Goal: Task Accomplishment & Management: Complete application form

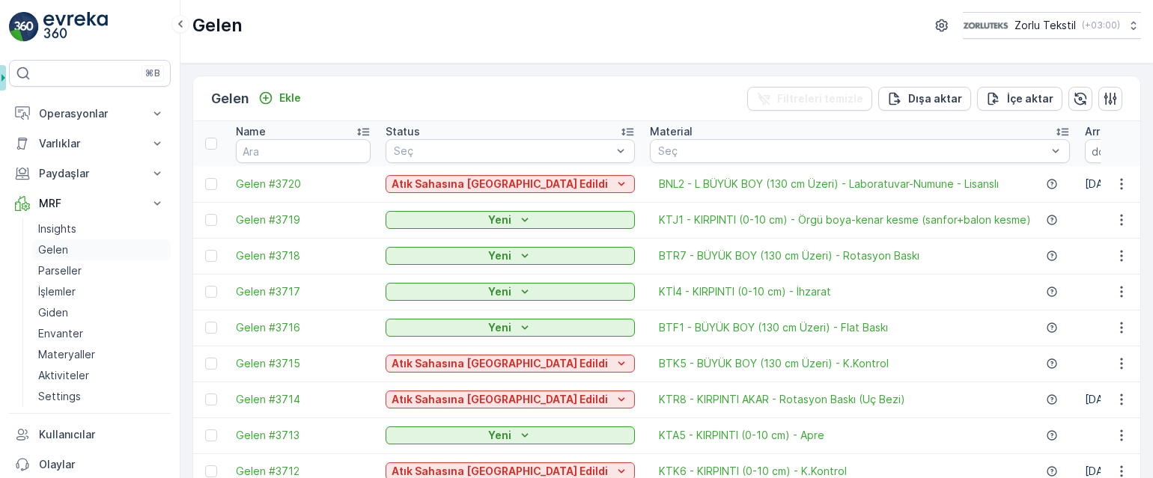
click at [82, 246] on link "Gelen" at bounding box center [101, 250] width 139 height 21
click at [81, 270] on link "Parseller" at bounding box center [101, 271] width 139 height 21
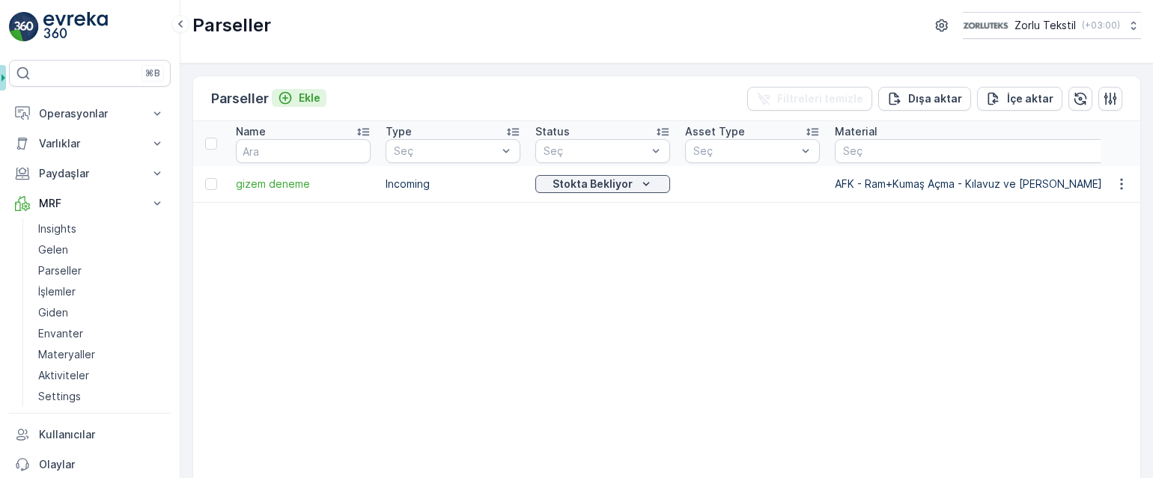
click at [314, 100] on p "Ekle" at bounding box center [310, 98] width 22 height 15
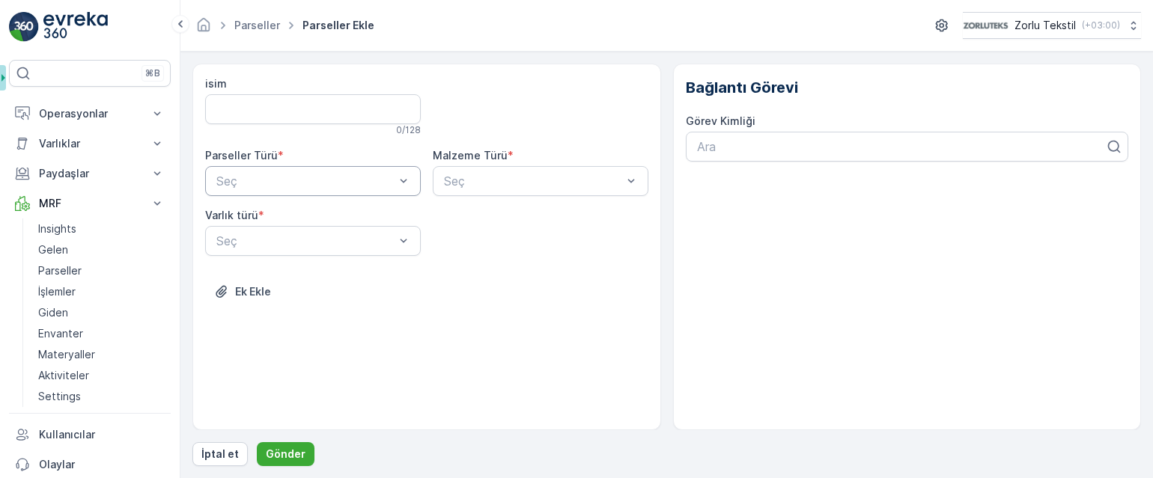
click at [341, 186] on div at bounding box center [305, 180] width 181 height 13
click at [356, 223] on div "Incoming" at bounding box center [313, 217] width 198 height 13
click at [477, 178] on div at bounding box center [532, 180] width 181 height 13
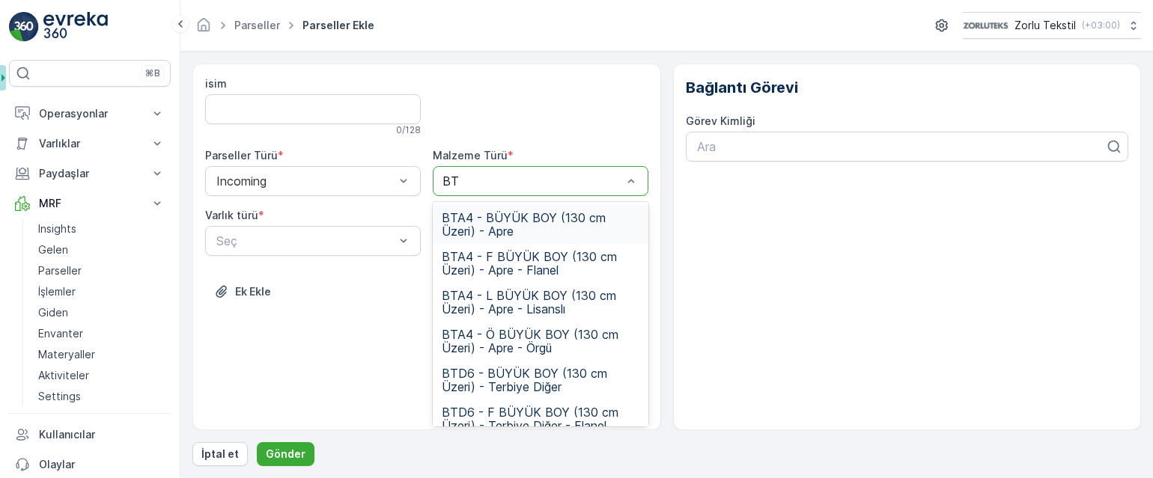
type input "B"
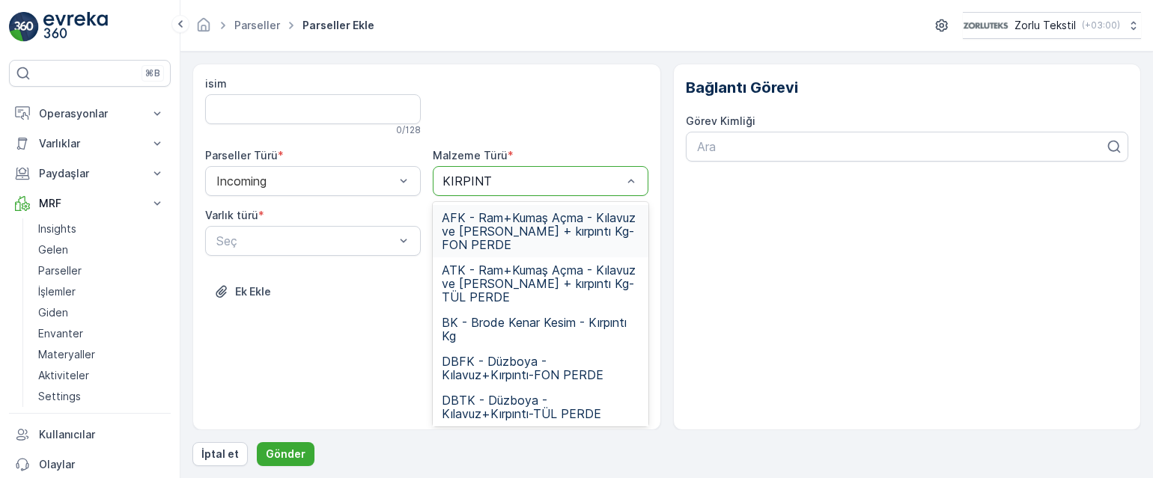
type input "KIRPINTI"
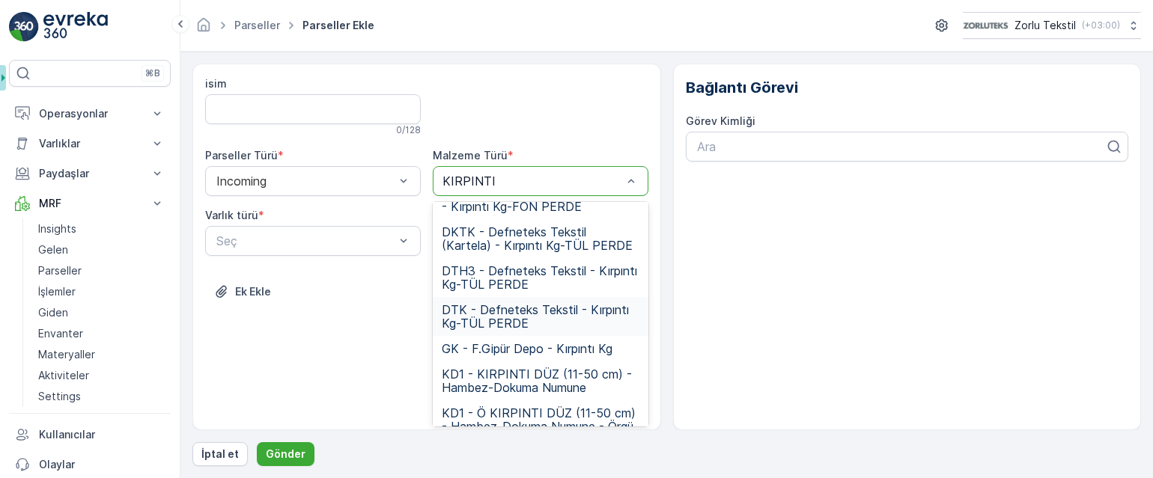
scroll to position [299, 0]
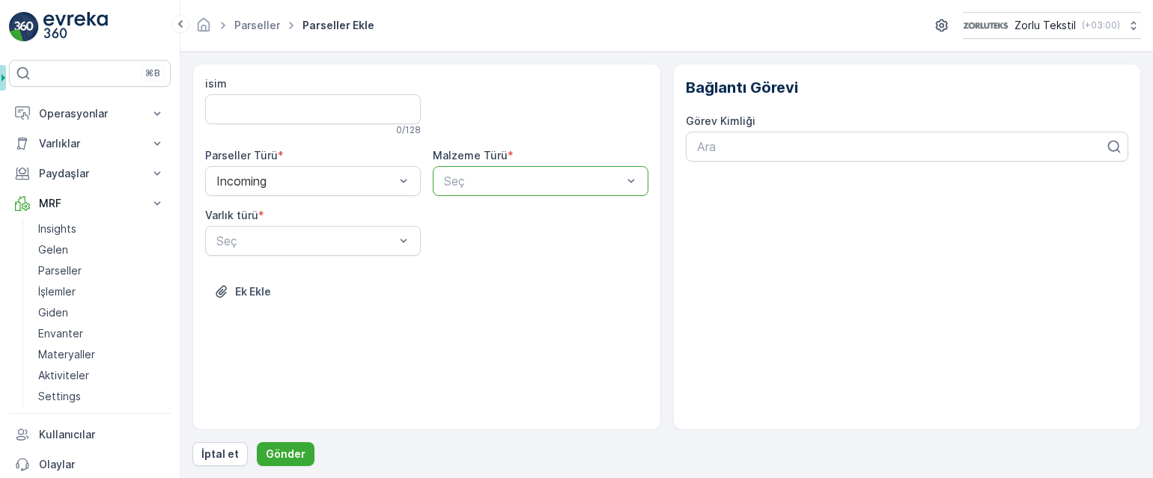
drag, startPoint x: 520, startPoint y: 183, endPoint x: 465, endPoint y: 189, distance: 55.7
click at [465, 189] on div "Seç" at bounding box center [532, 181] width 181 height 18
click at [472, 183] on div at bounding box center [532, 180] width 181 height 13
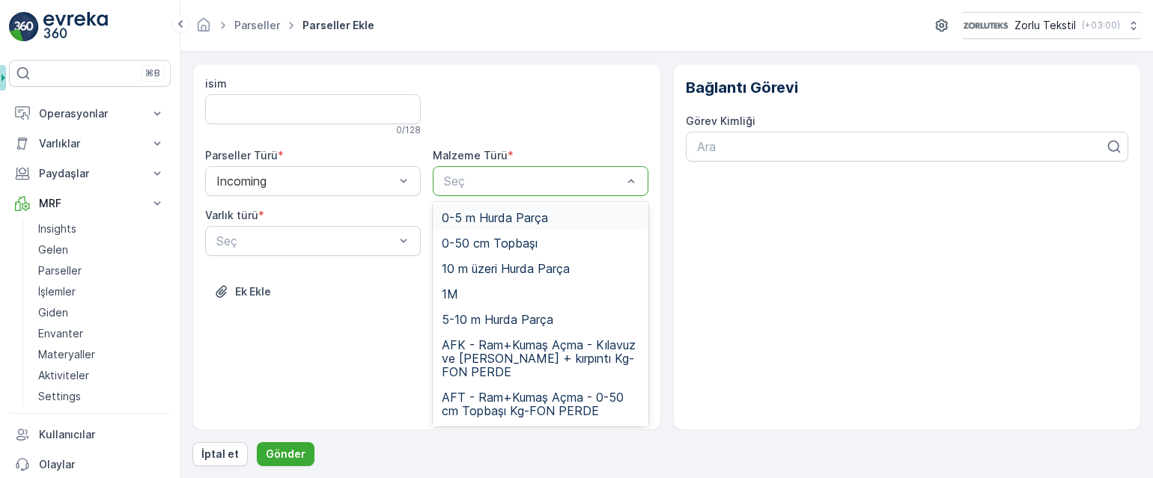
type input "B"
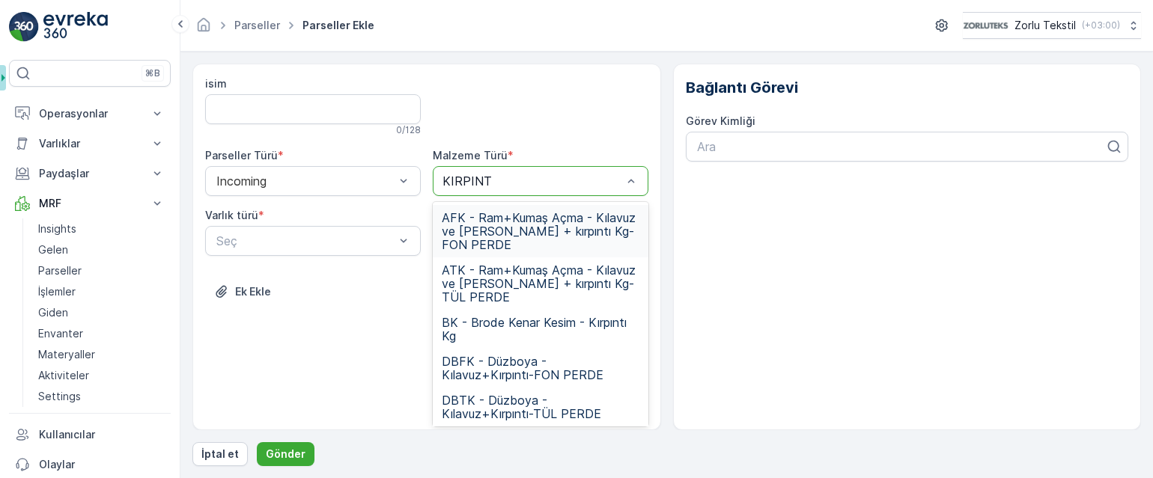
type input "KIRPINTI"
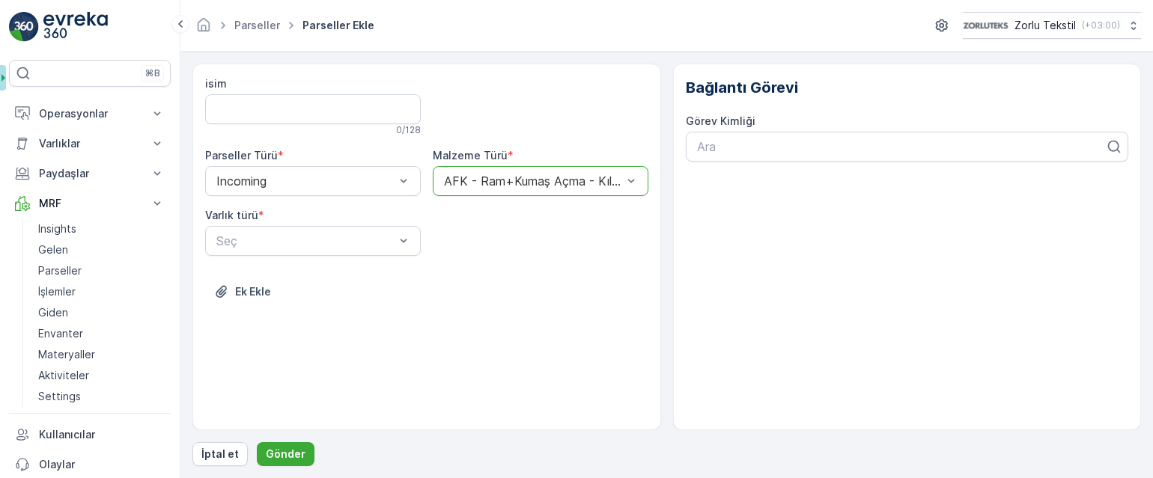
click at [608, 174] on div at bounding box center [532, 180] width 181 height 13
click at [578, 176] on div at bounding box center [532, 180] width 181 height 13
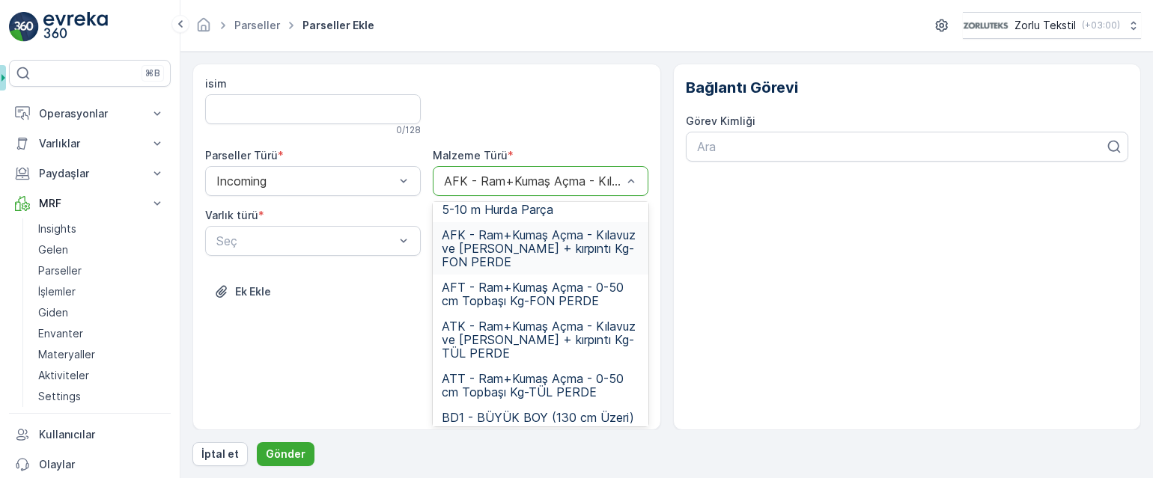
scroll to position [0, 0]
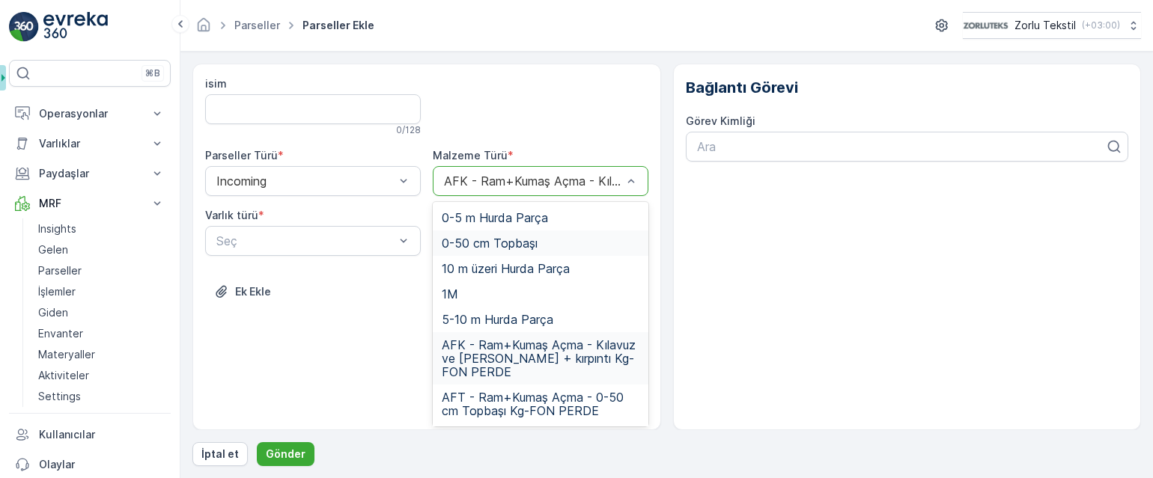
click at [551, 246] on div "0-50 cm Topbaşı" at bounding box center [541, 243] width 198 height 13
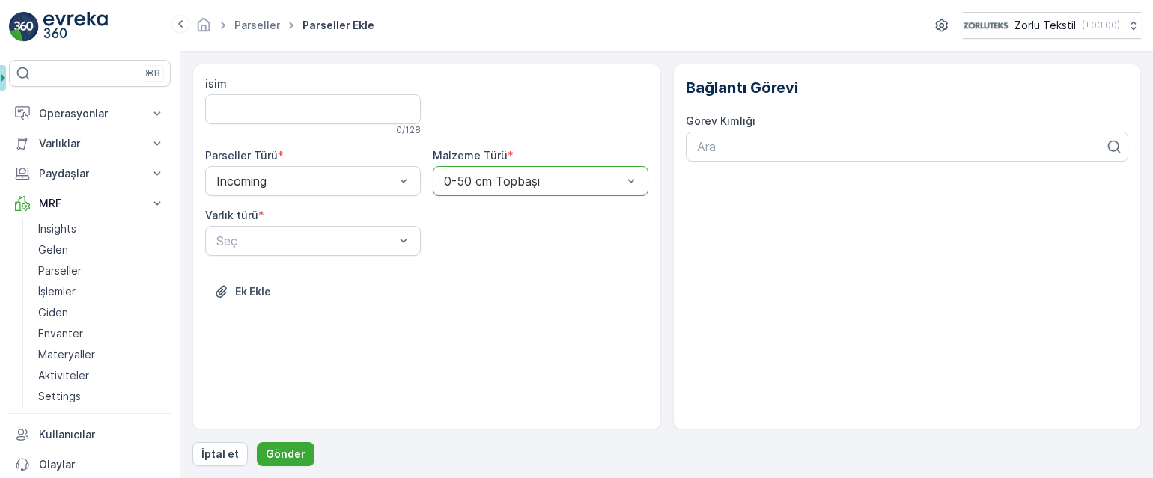
click at [560, 312] on div "Ek Ekle" at bounding box center [426, 301] width 443 height 42
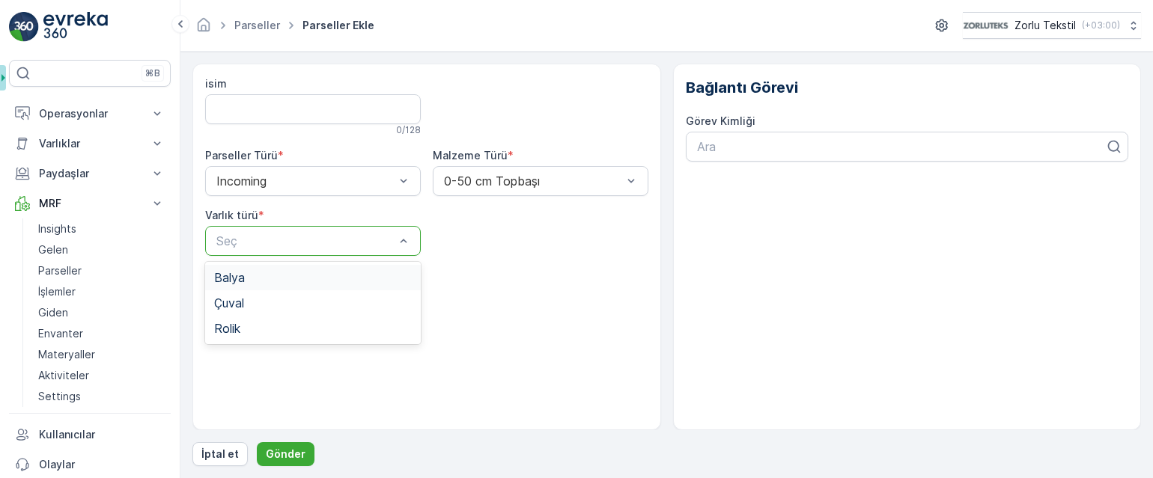
click at [341, 286] on div "Balya" at bounding box center [313, 277] width 216 height 25
click at [247, 293] on p "Ek Ekle" at bounding box center [253, 292] width 36 height 15
click at [301, 451] on button "Gönder" at bounding box center [286, 454] width 58 height 24
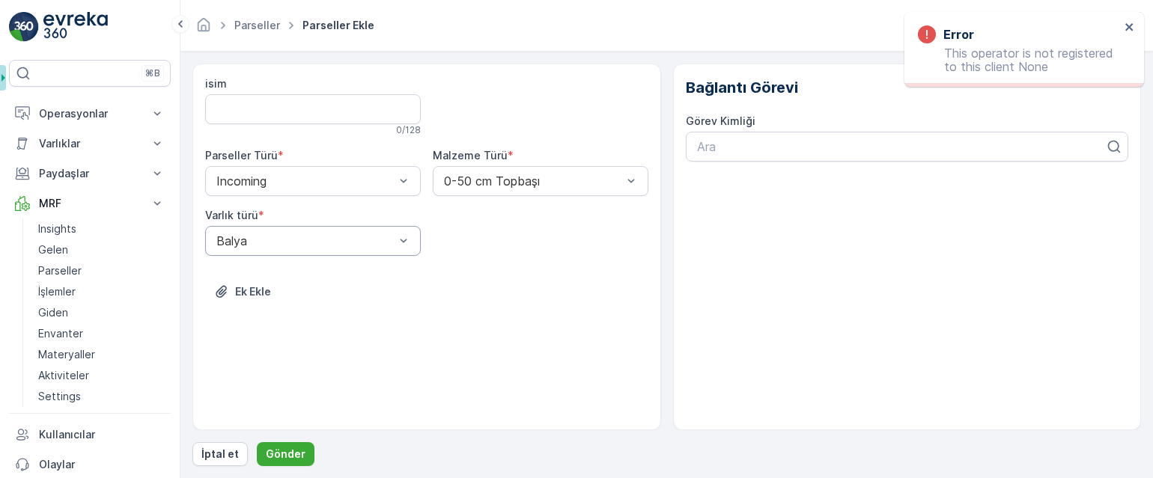
click at [243, 95] on input "isim" at bounding box center [313, 109] width 216 height 30
click at [253, 106] on input "isim" at bounding box center [313, 109] width 216 height 30
click at [253, 107] on input "isim" at bounding box center [313, 109] width 216 height 30
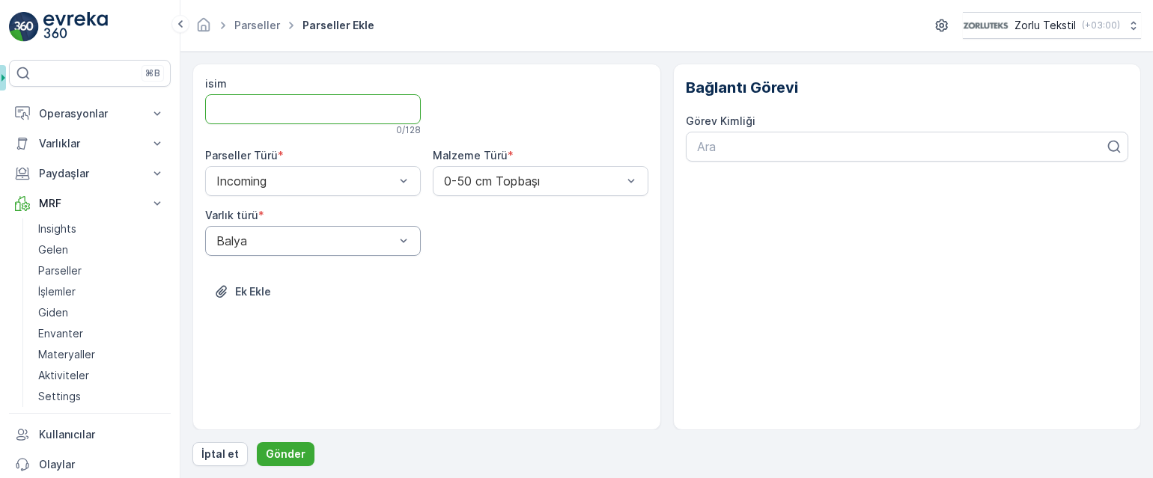
click at [253, 107] on input "isim" at bounding box center [313, 109] width 216 height 30
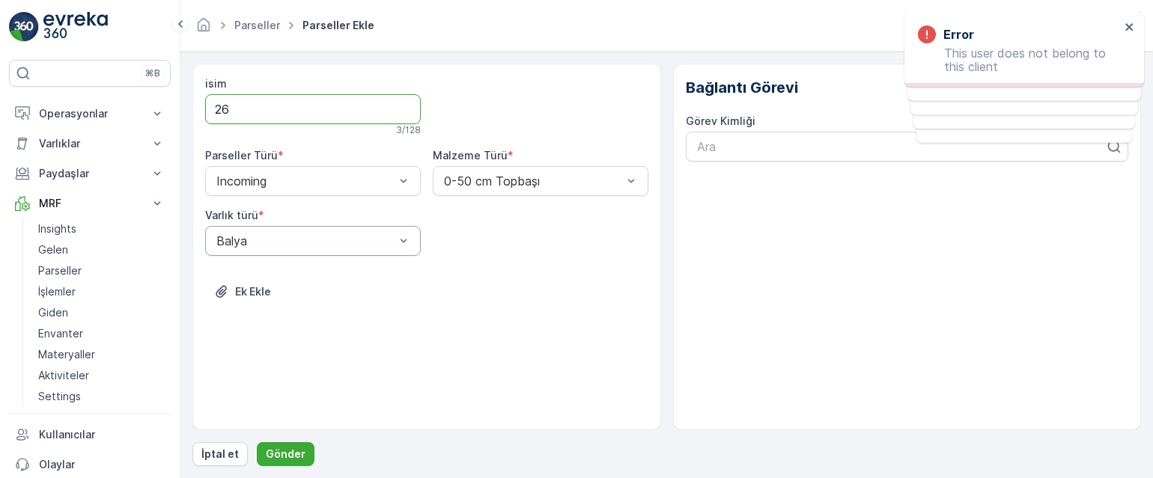
type input "2"
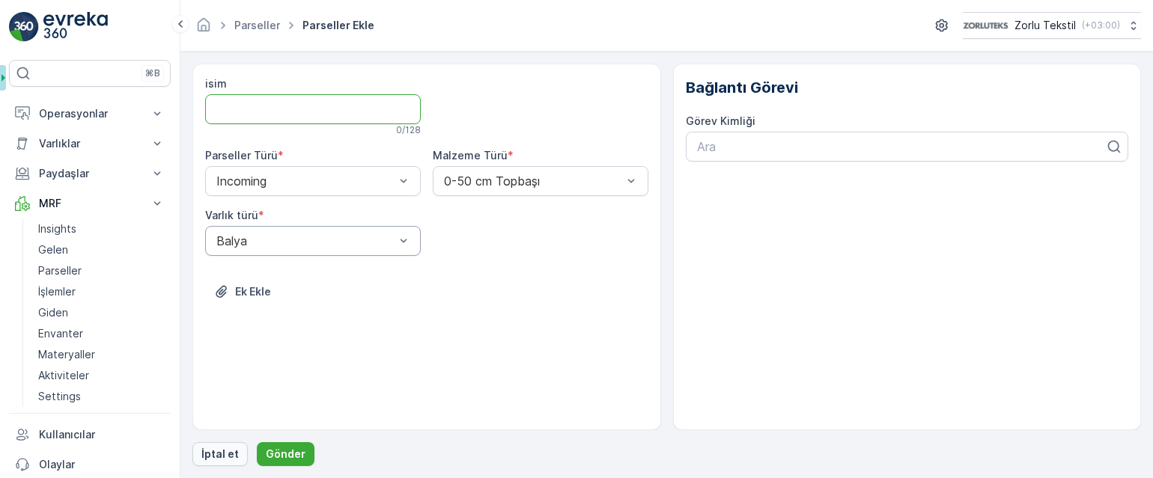
click at [228, 458] on p "İptal et" at bounding box center [219, 454] width 37 height 15
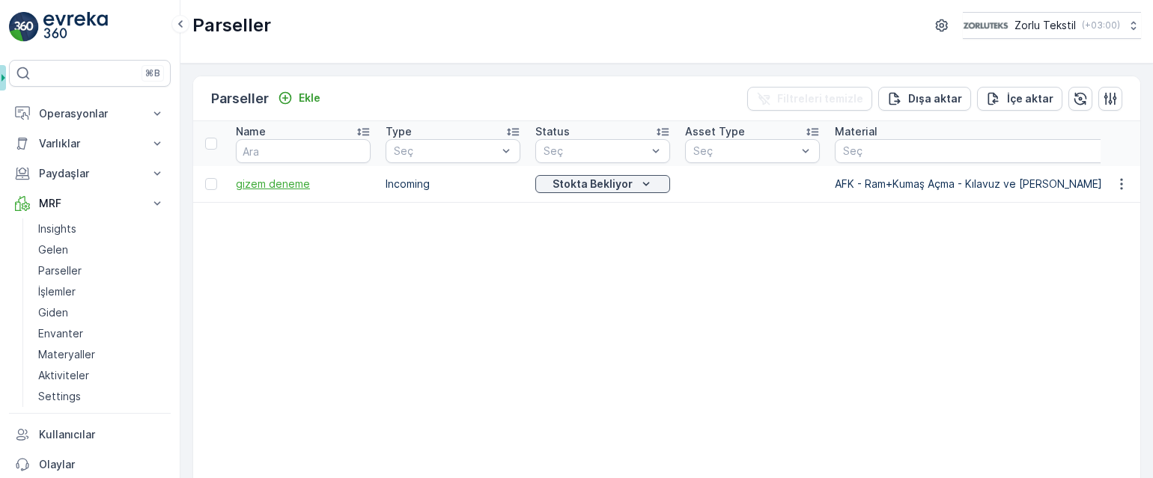
click at [318, 182] on span "gizem deneme" at bounding box center [303, 184] width 135 height 15
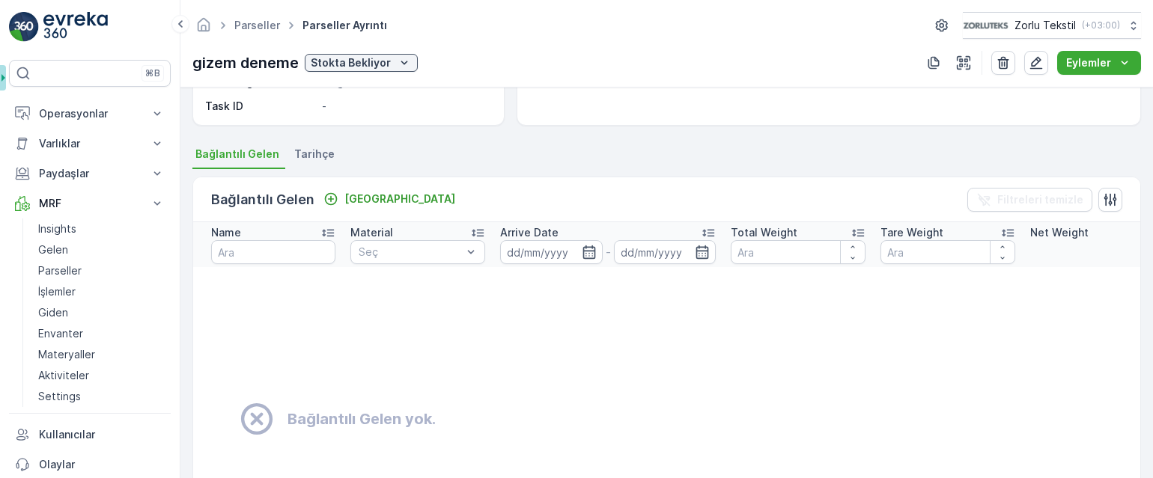
scroll to position [299, 0]
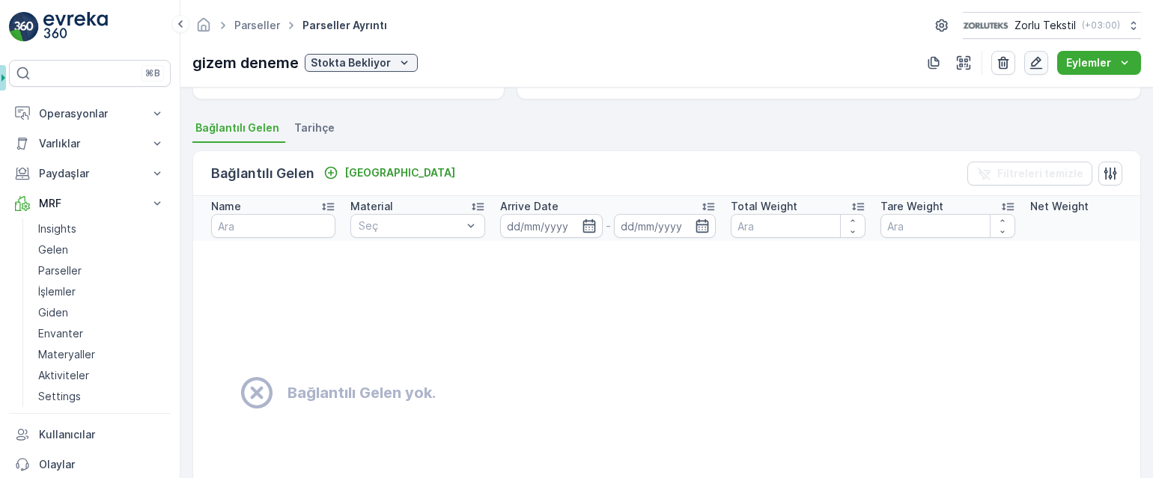
click at [1031, 61] on icon "button" at bounding box center [1036, 62] width 15 height 15
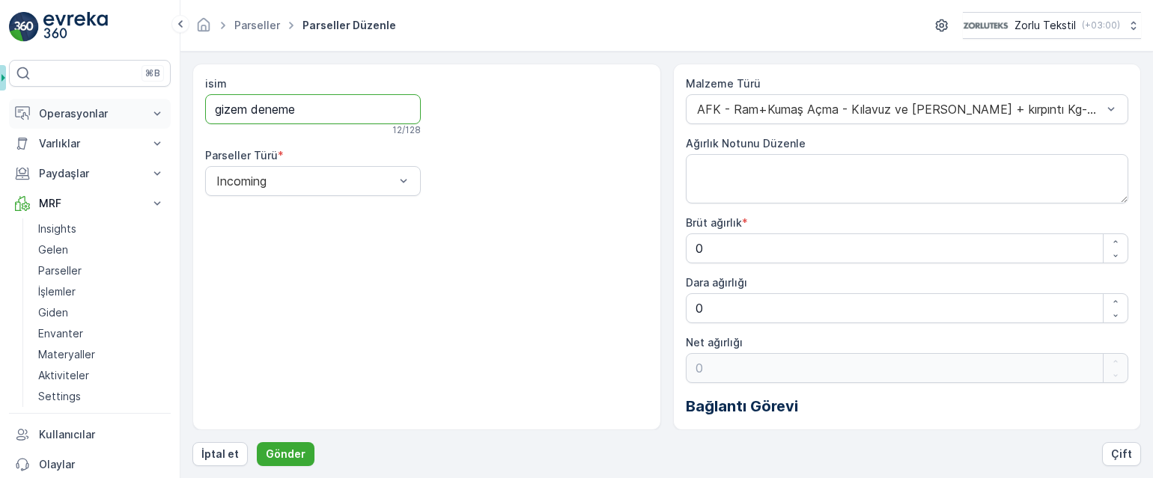
drag, startPoint x: 326, startPoint y: 110, endPoint x: 163, endPoint y: 106, distance: 163.3
click at [163, 106] on div "⌘B Operasyonlar Planlama Rotalar & Görevler Kokpit Ayarlar Varlıklar Varlıklar …" at bounding box center [576, 239] width 1153 height 478
click at [833, 106] on div at bounding box center [900, 109] width 409 height 13
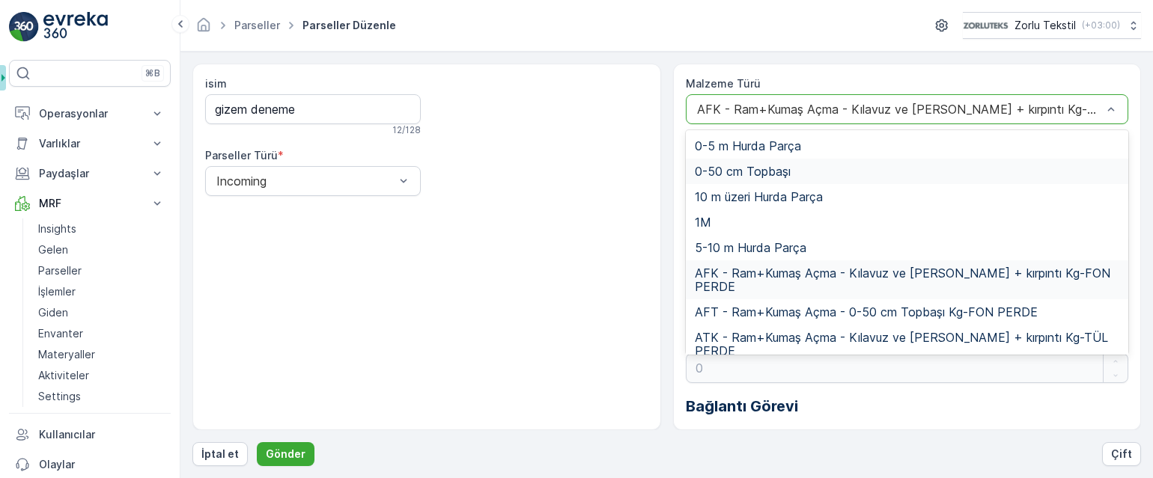
click at [791, 174] on div "0-50 cm Topbaşı" at bounding box center [907, 171] width 425 height 13
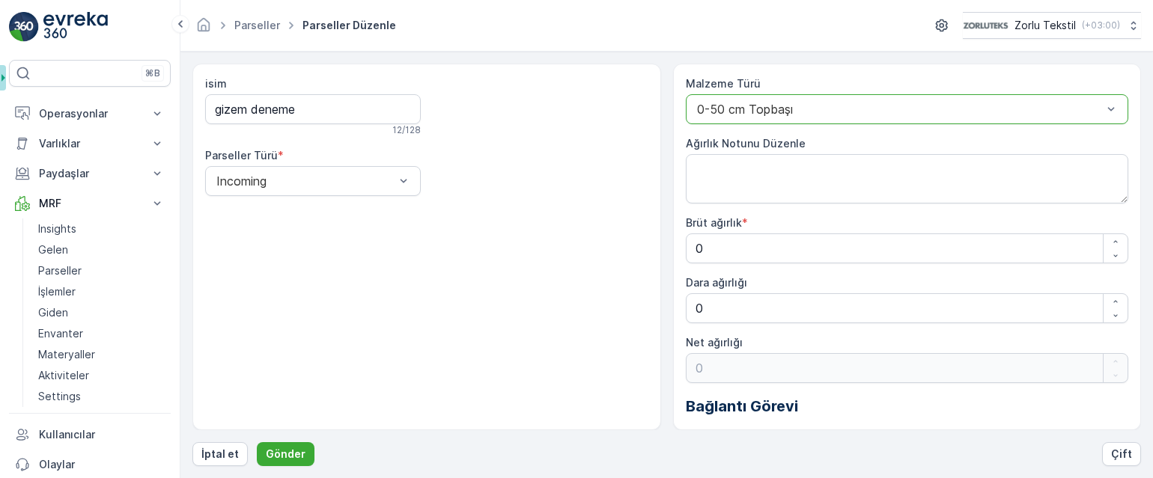
scroll to position [61, 0]
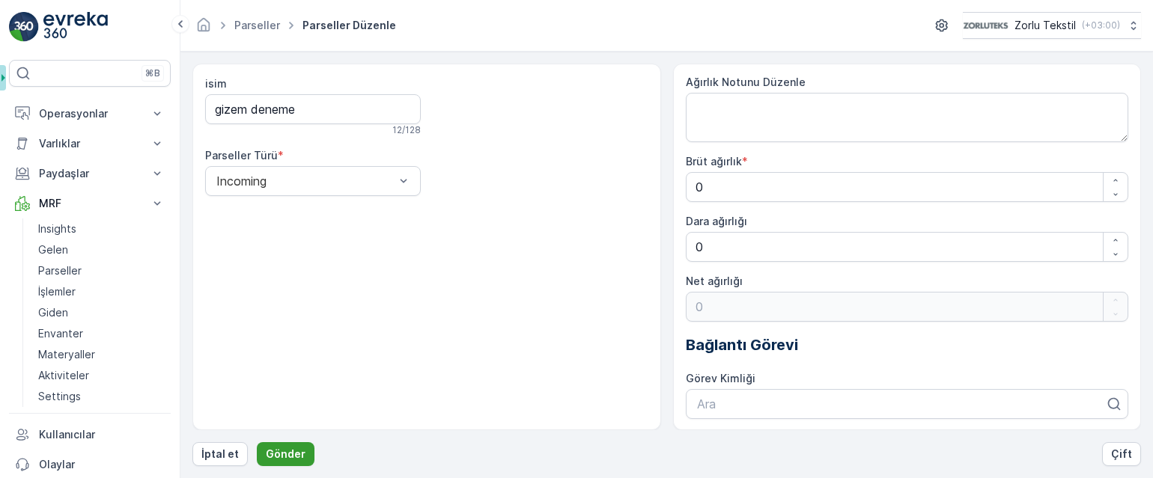
click at [279, 461] on p "Gönder" at bounding box center [286, 454] width 40 height 15
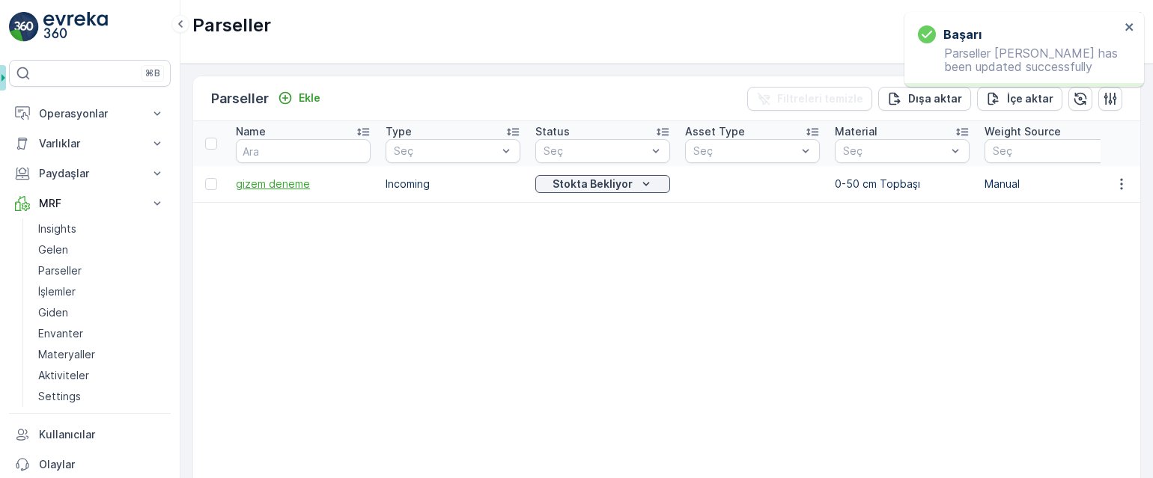
click at [276, 186] on span "gizem deneme" at bounding box center [303, 184] width 135 height 15
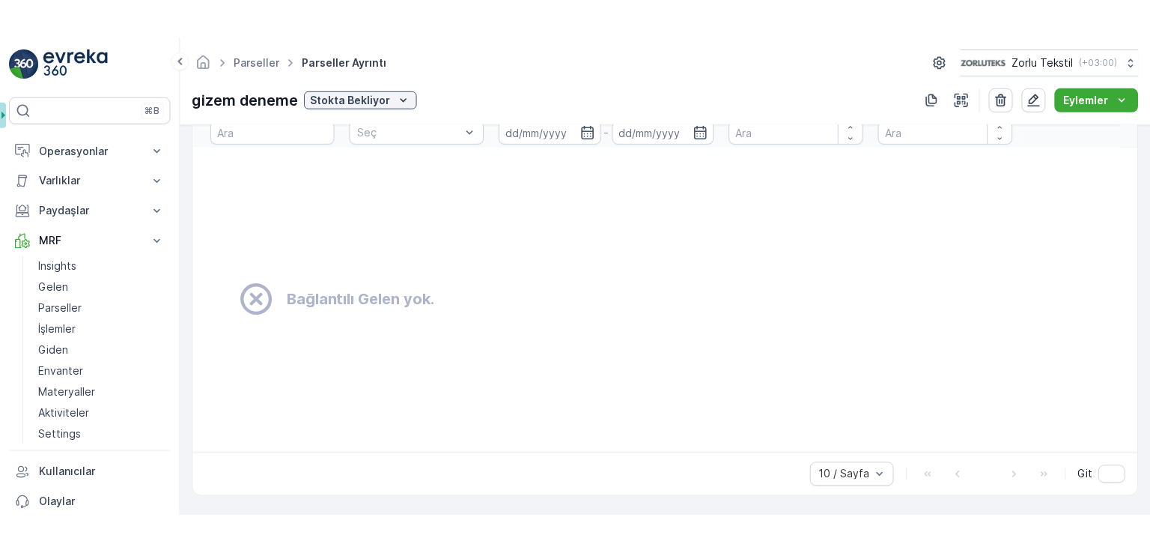
scroll to position [361, 0]
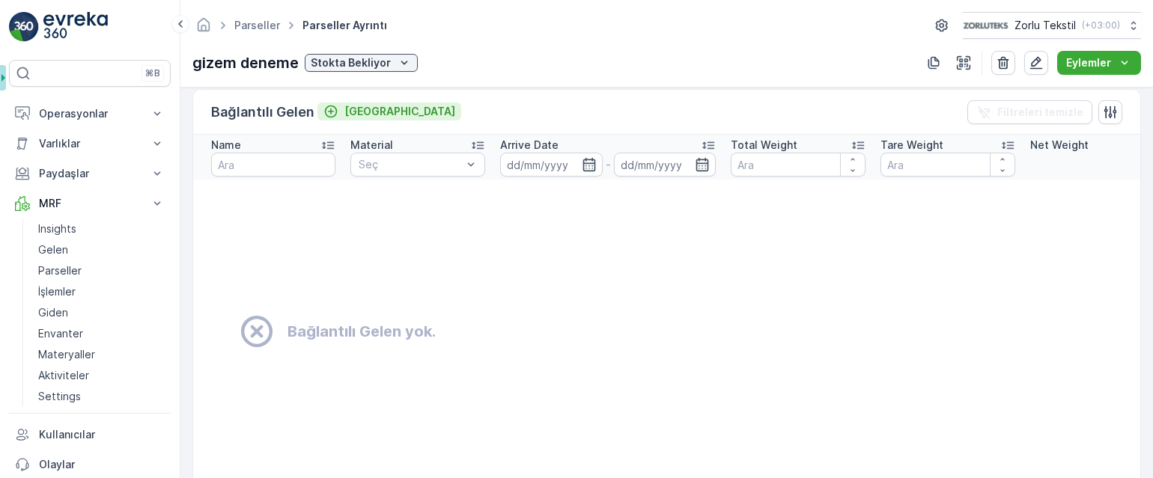
click at [341, 108] on div "[GEOGRAPHIC_DATA]" at bounding box center [389, 111] width 132 height 15
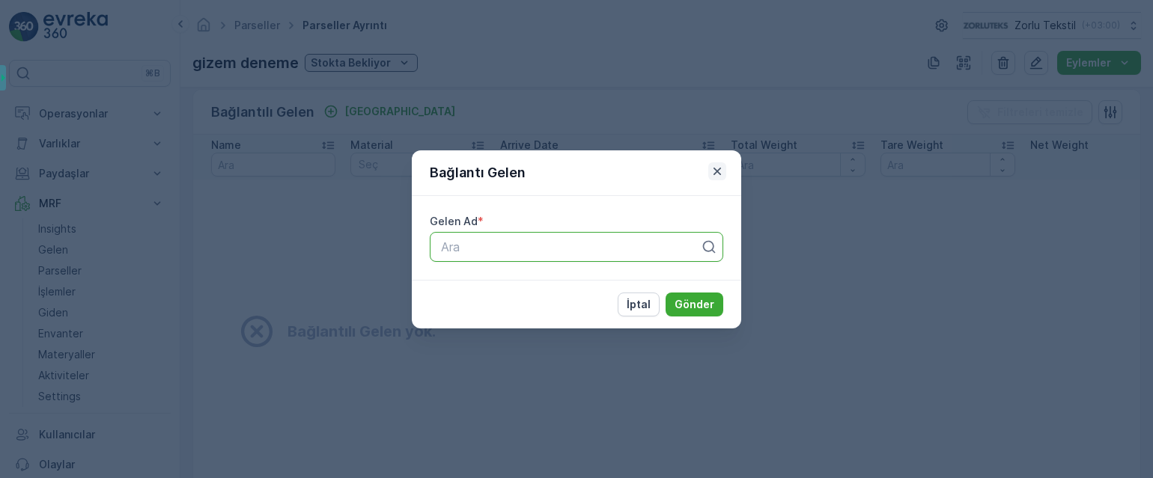
click at [726, 171] on button "button" at bounding box center [717, 171] width 18 height 18
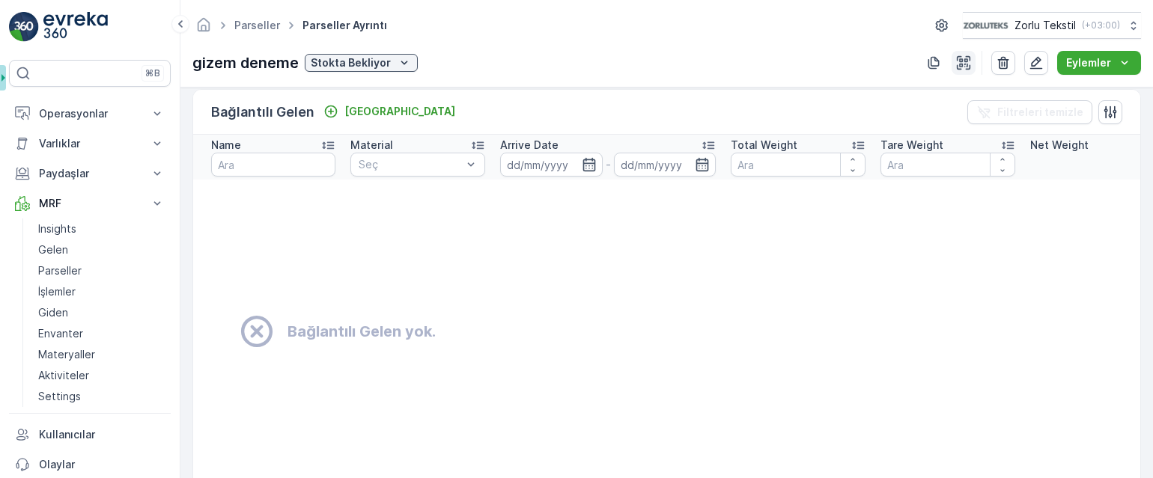
click at [962, 69] on icon "button" at bounding box center [963, 62] width 13 height 13
